Goal: Task Accomplishment & Management: Use online tool/utility

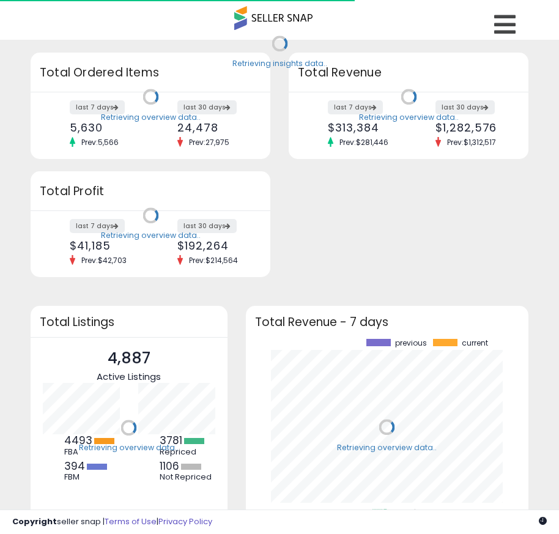
scroll to position [170, 259]
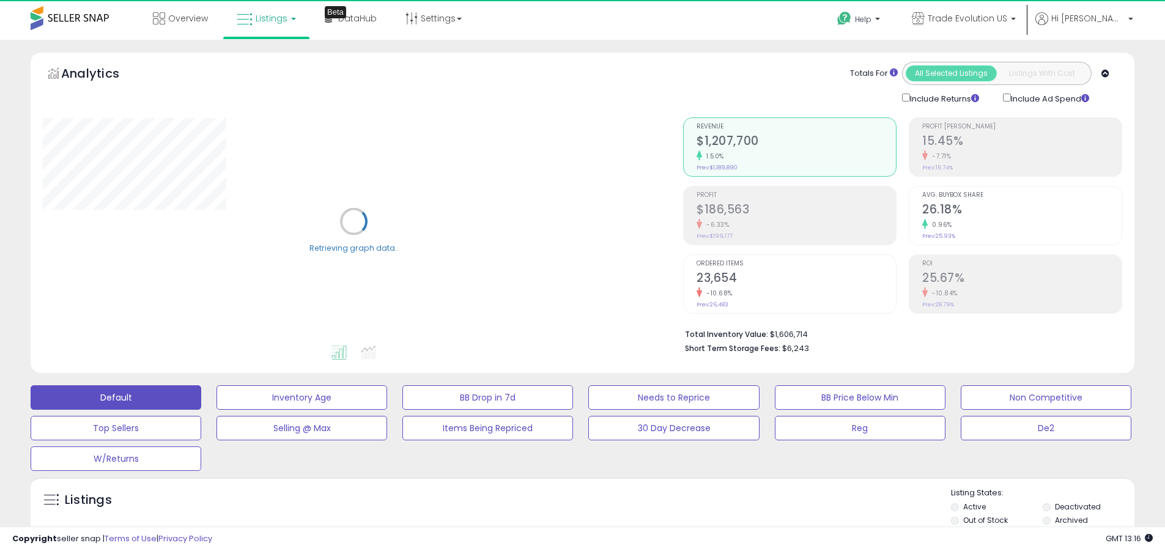
click at [558, 506] on label "Deactivated" at bounding box center [1078, 507] width 46 height 10
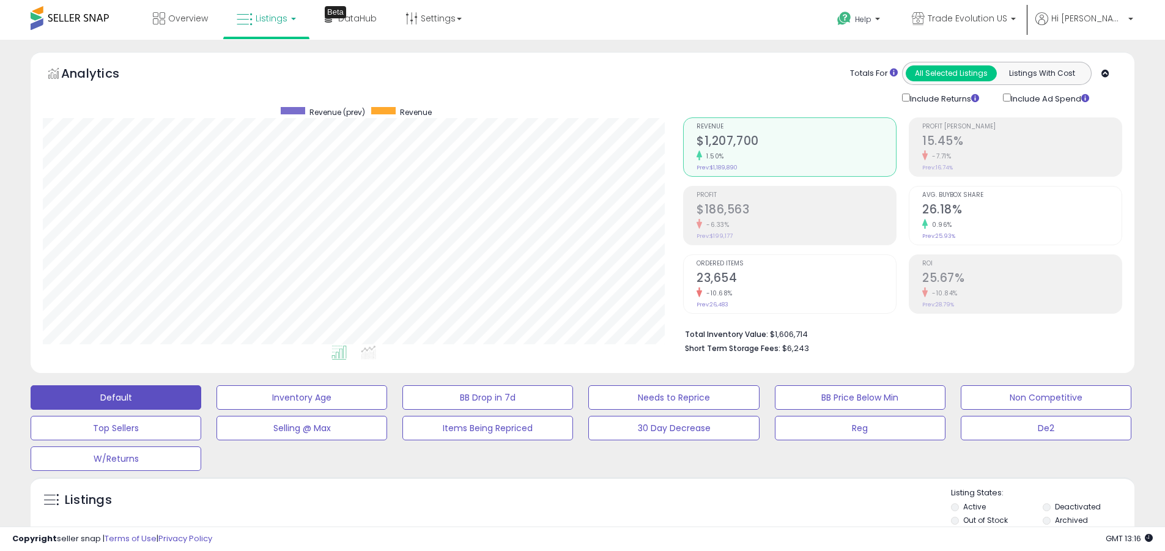
scroll to position [251, 640]
click at [558, 520] on label "Archived" at bounding box center [1071, 520] width 33 height 10
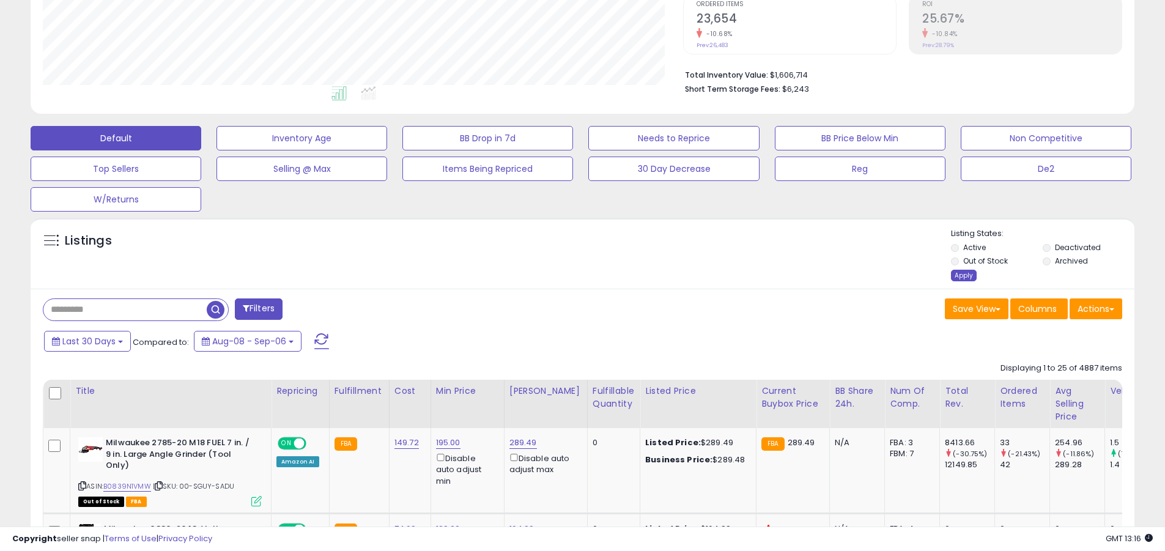
click at [558, 275] on div "Apply" at bounding box center [964, 276] width 26 height 12
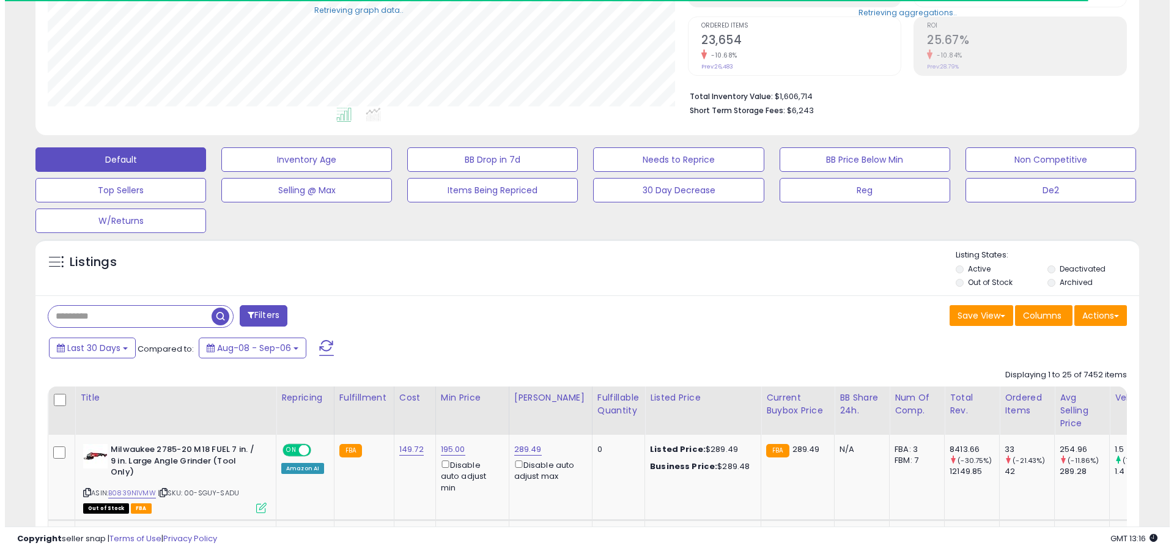
scroll to position [611447, 611057]
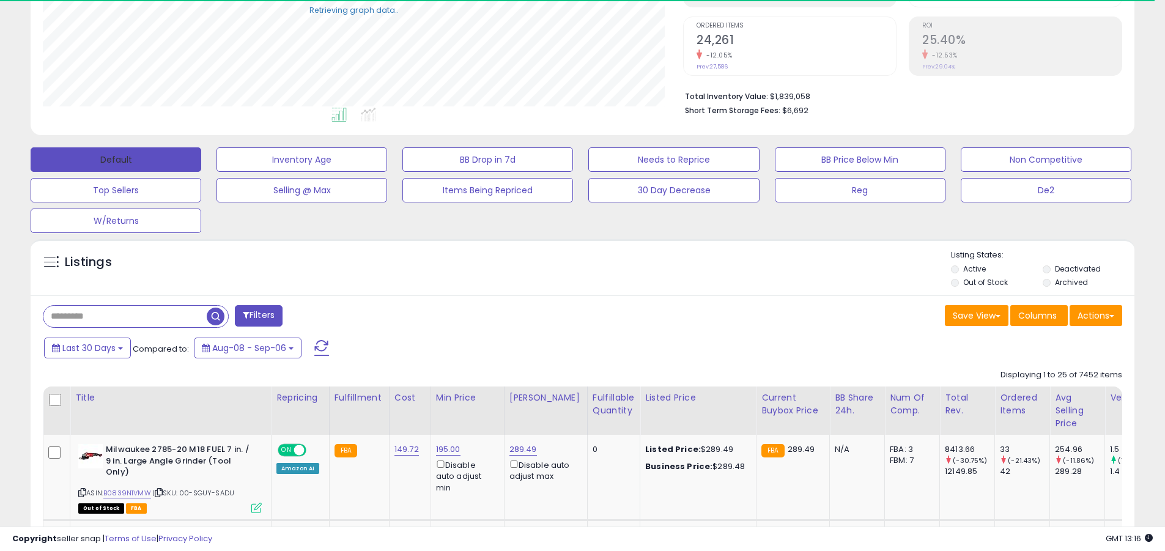
click at [116, 159] on button "Default" at bounding box center [116, 159] width 171 height 24
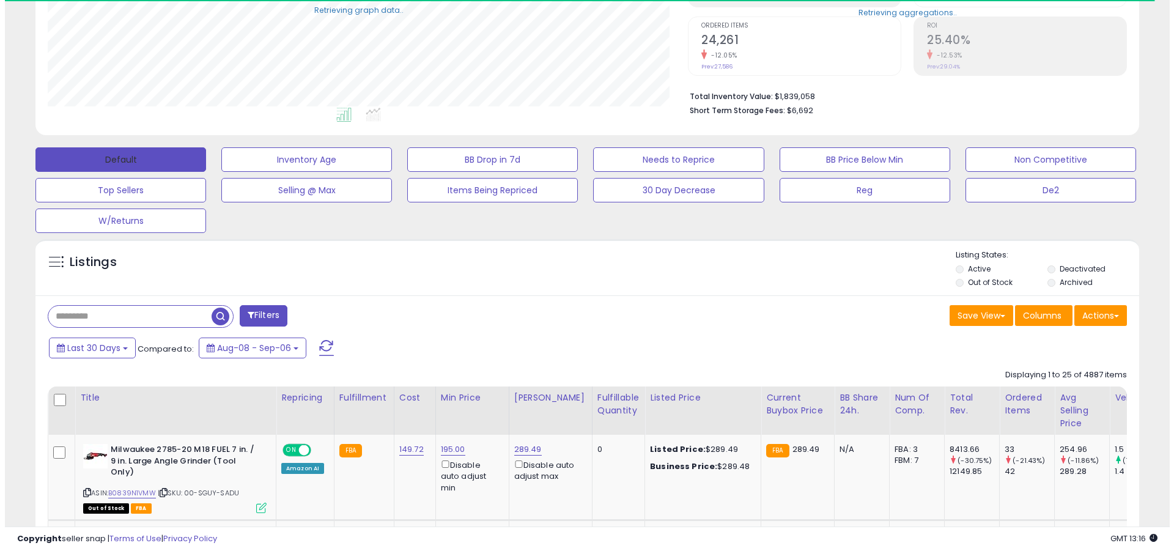
scroll to position [238, 0]
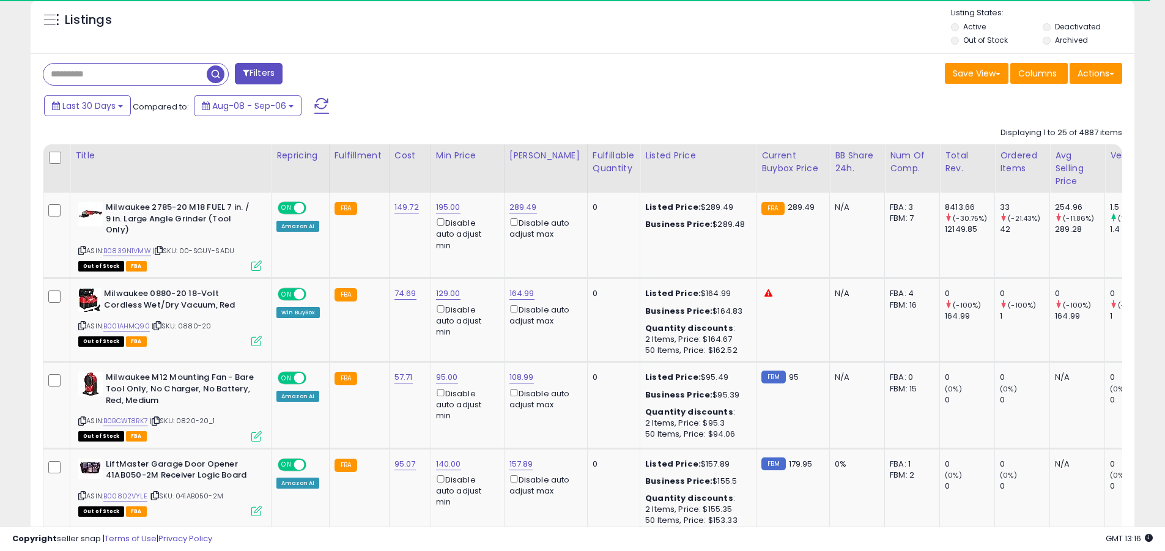
click at [320, 98] on span at bounding box center [321, 106] width 15 height 16
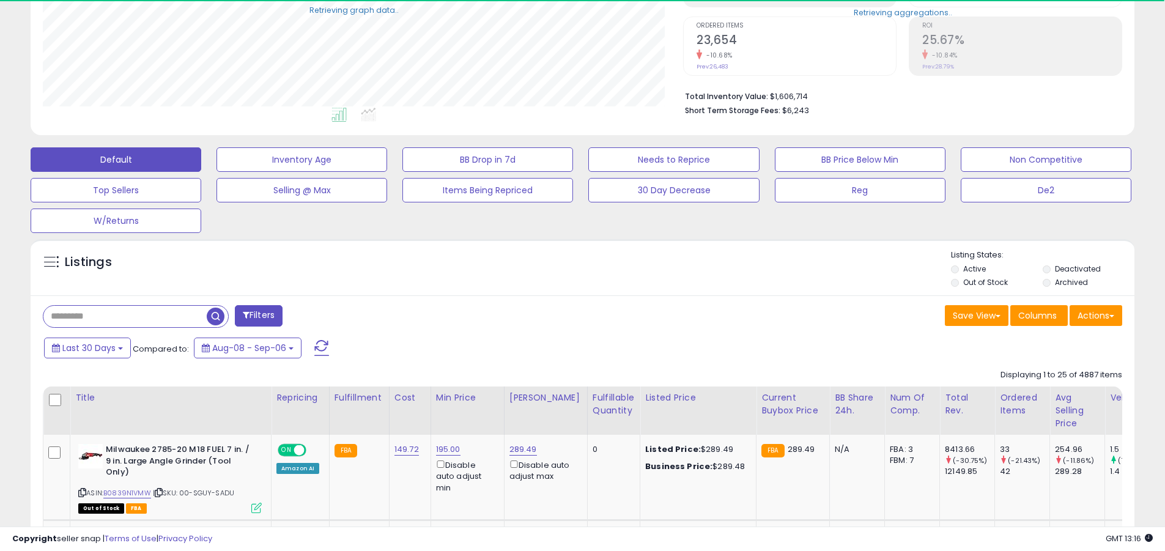
scroll to position [251, 640]
click at [125, 316] on input "text" at bounding box center [124, 316] width 163 height 21
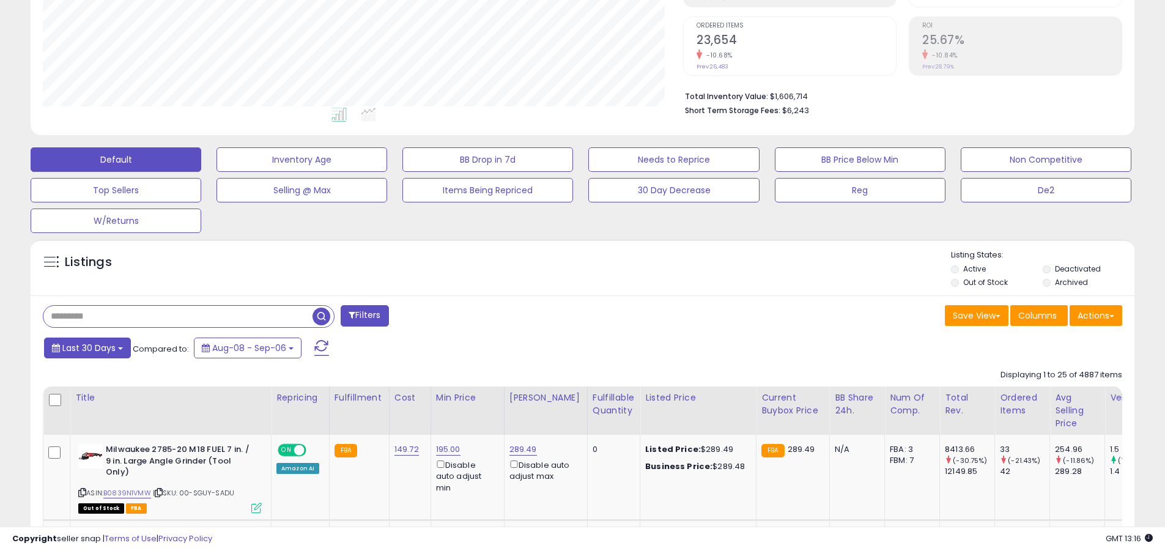
click at [87, 347] on span "Last 30 Days" at bounding box center [88, 348] width 53 height 12
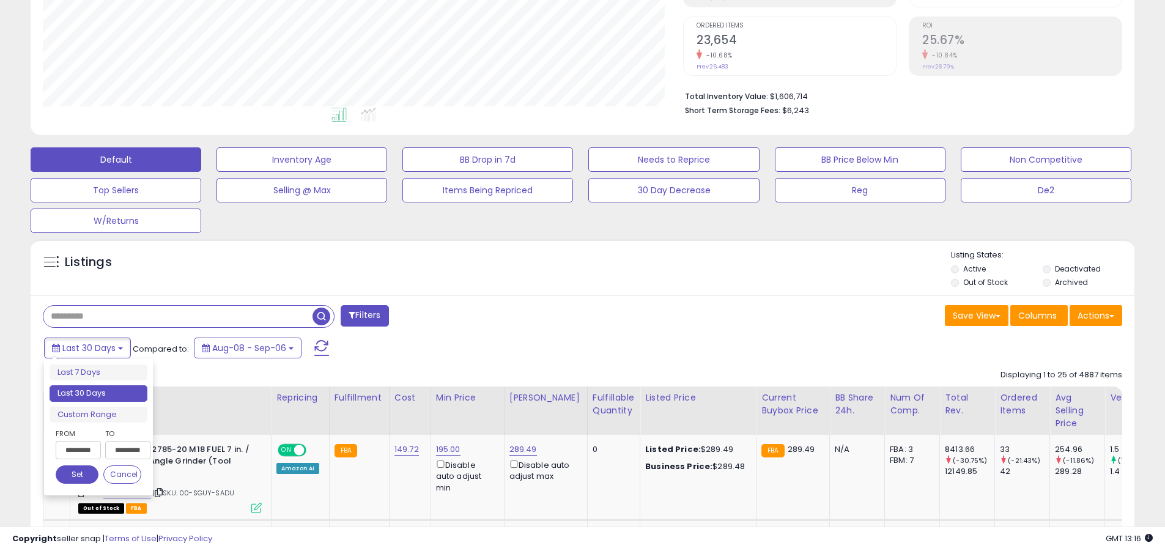
click at [98, 393] on li "Last 30 Days" at bounding box center [99, 393] width 98 height 17
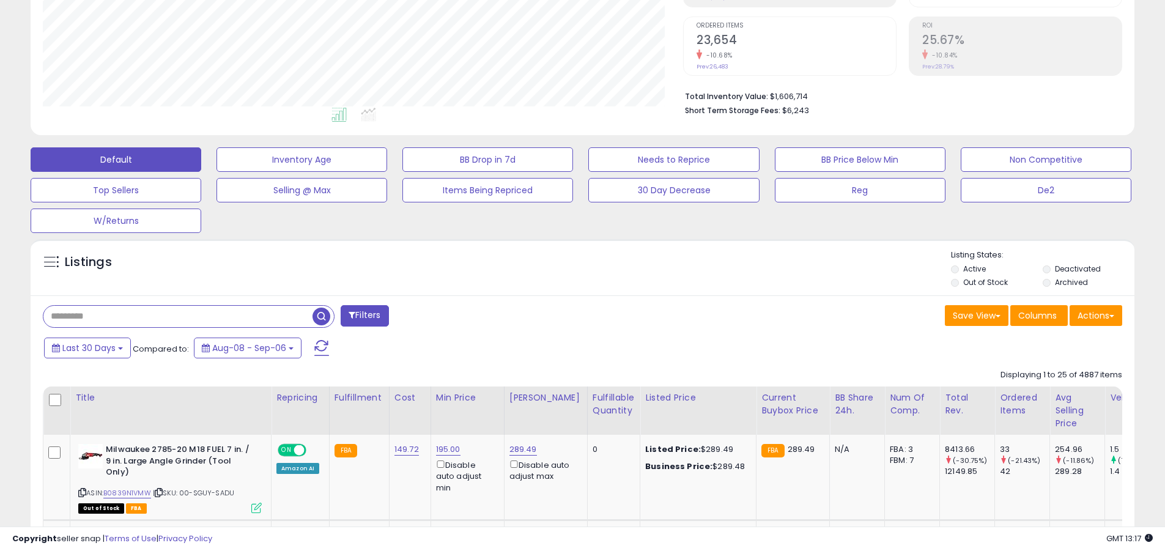
click at [178, 316] on input "text" at bounding box center [177, 316] width 269 height 21
click at [323, 314] on span "button" at bounding box center [322, 317] width 18 height 18
click at [558, 315] on button "Actions" at bounding box center [1096, 315] width 53 height 21
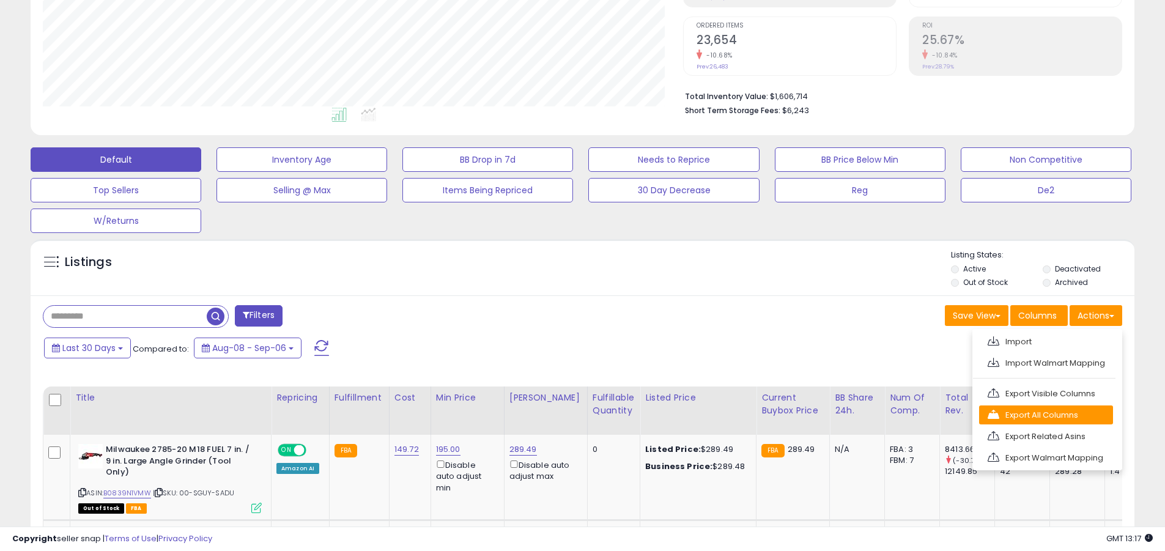
click at [558, 415] on link "Export All Columns" at bounding box center [1046, 415] width 134 height 19
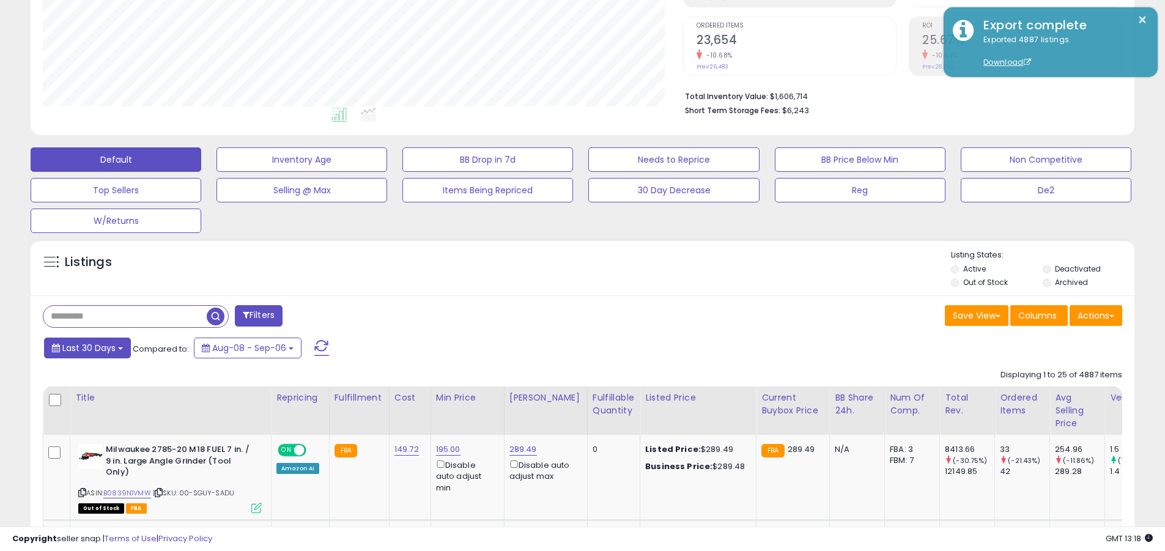
click at [87, 347] on span "Last 30 Days" at bounding box center [88, 348] width 53 height 12
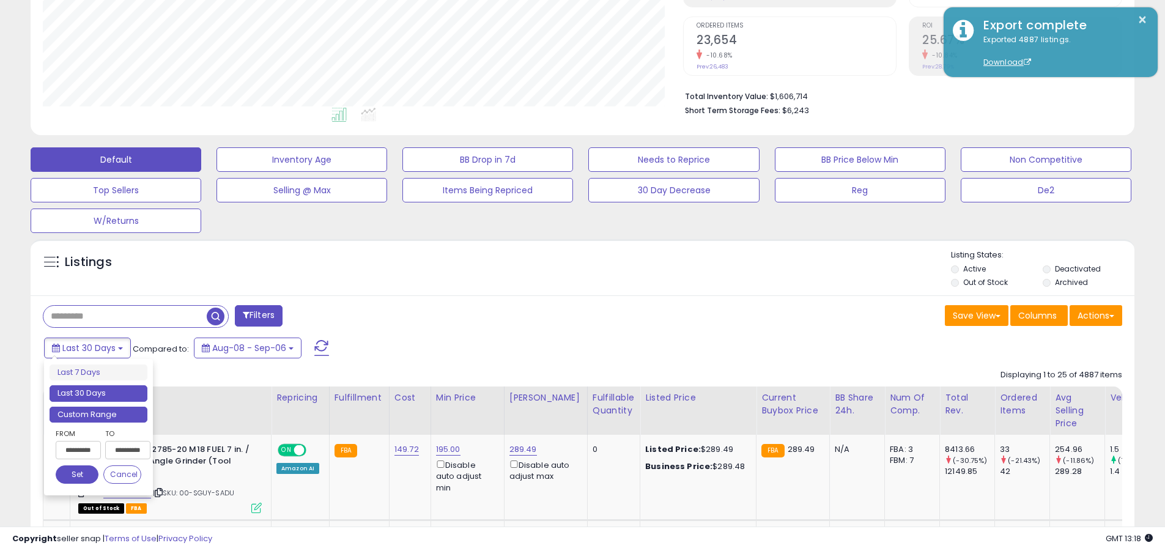
click at [98, 414] on li "Custom Range" at bounding box center [99, 415] width 98 height 17
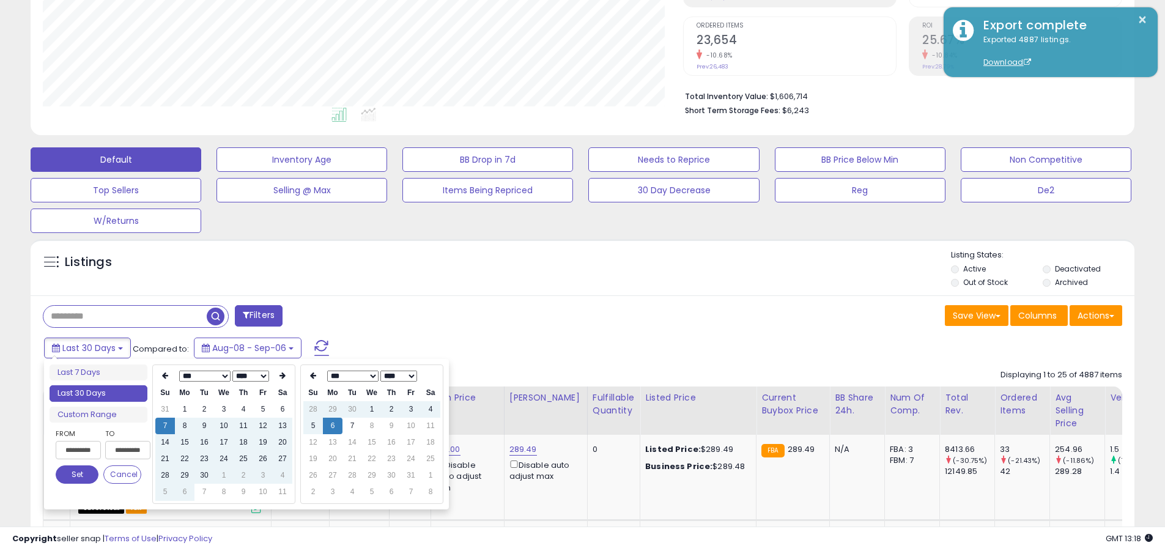
click at [78, 450] on input "**********" at bounding box center [78, 450] width 45 height 18
type input "**********"
click at [77, 475] on button "Set" at bounding box center [77, 475] width 43 height 18
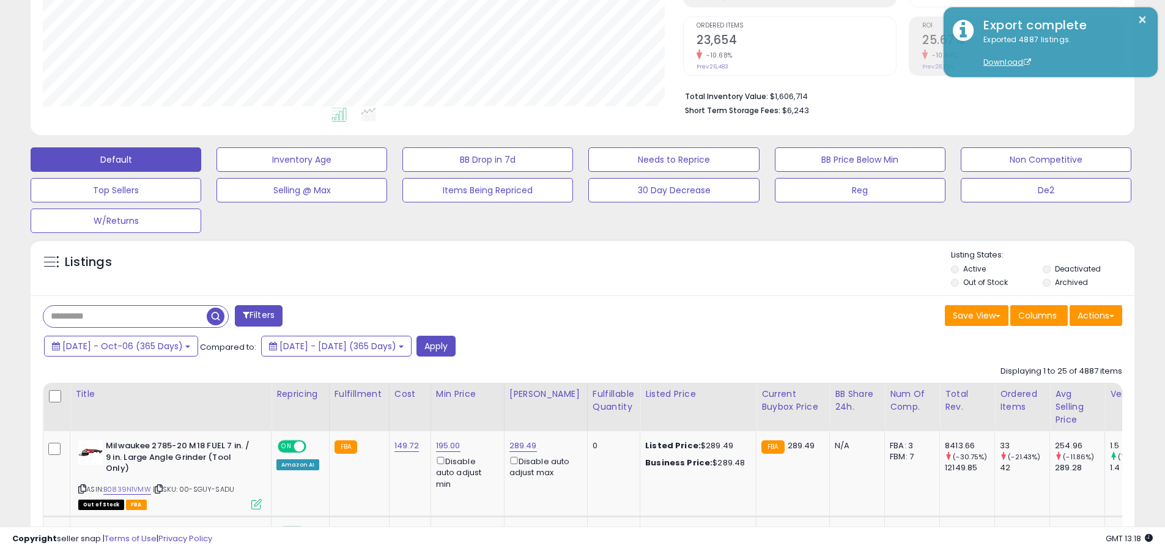
click at [125, 316] on input "text" at bounding box center [124, 316] width 163 height 21
click at [456, 346] on button "Apply" at bounding box center [436, 346] width 39 height 21
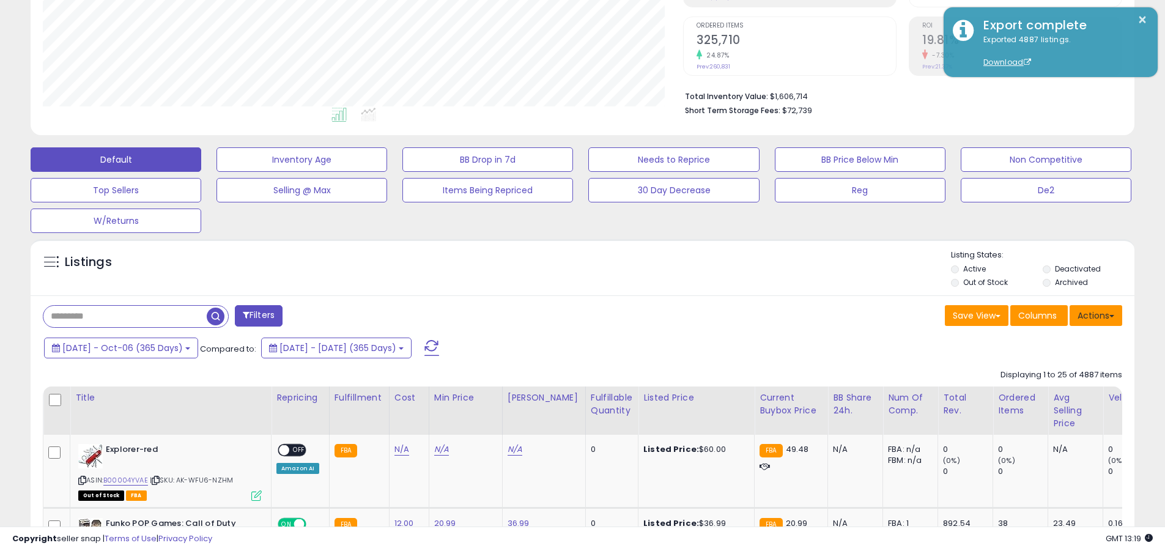
click at [558, 315] on button "Actions" at bounding box center [1096, 315] width 53 height 21
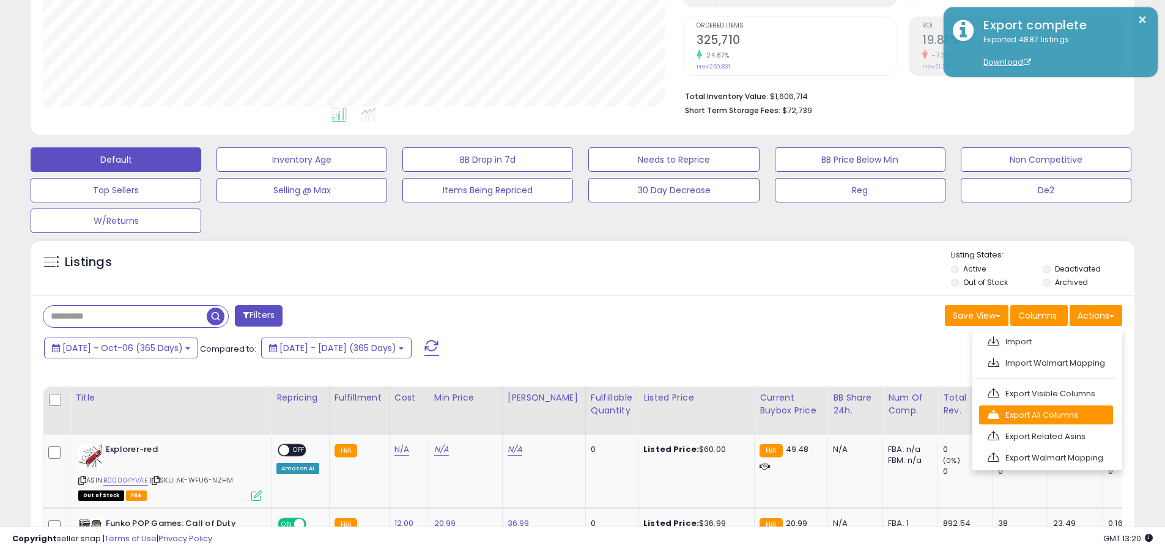
click at [558, 415] on link "Export All Columns" at bounding box center [1046, 415] width 134 height 19
